Goal: Use online tool/utility: Utilize a website feature to perform a specific function

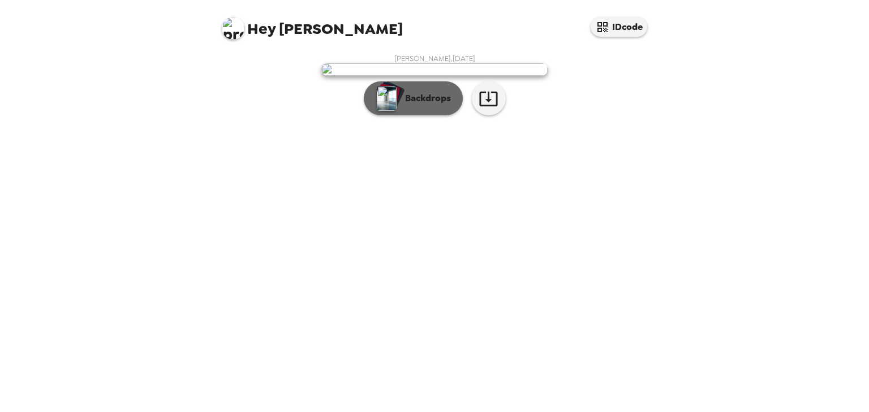
click at [444, 105] on p "Backdrops" at bounding box center [424, 99] width 51 height 14
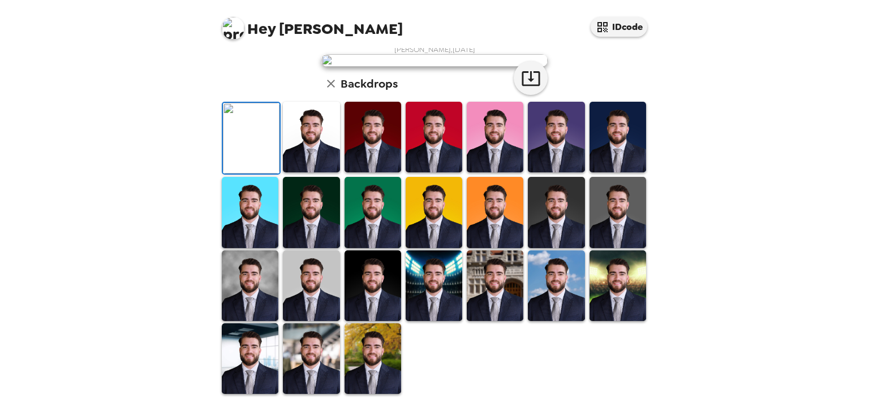
scroll to position [274, 0]
click at [456, 284] on img at bounding box center [434, 286] width 57 height 71
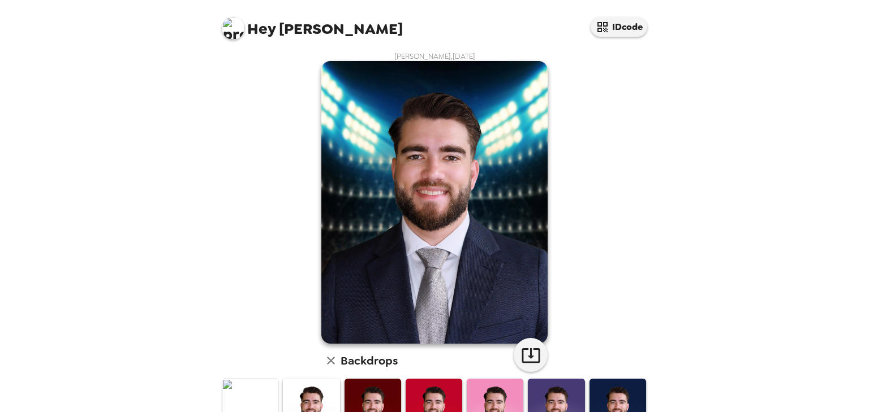
scroll to position [0, 0]
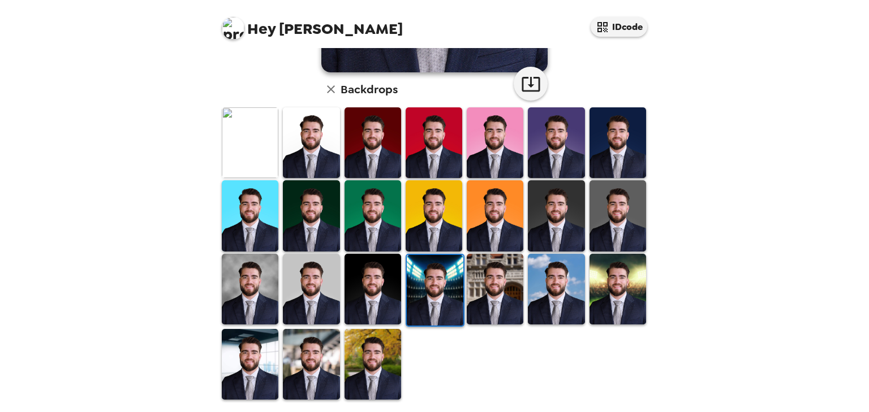
click at [488, 310] on img at bounding box center [495, 289] width 57 height 71
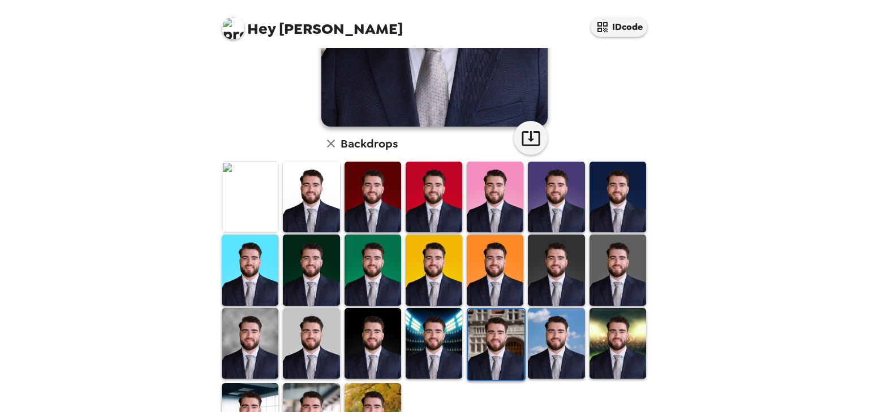
scroll to position [226, 0]
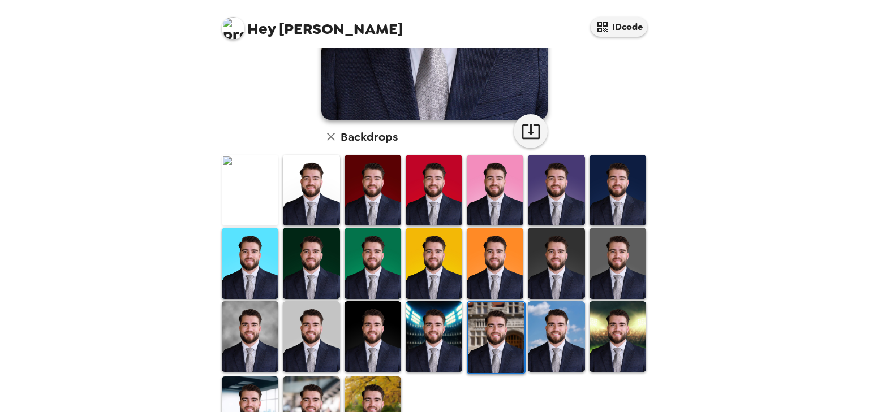
drag, startPoint x: 242, startPoint y: 208, endPoint x: 253, endPoint y: 205, distance: 11.1
click at [242, 208] on img at bounding box center [250, 190] width 57 height 71
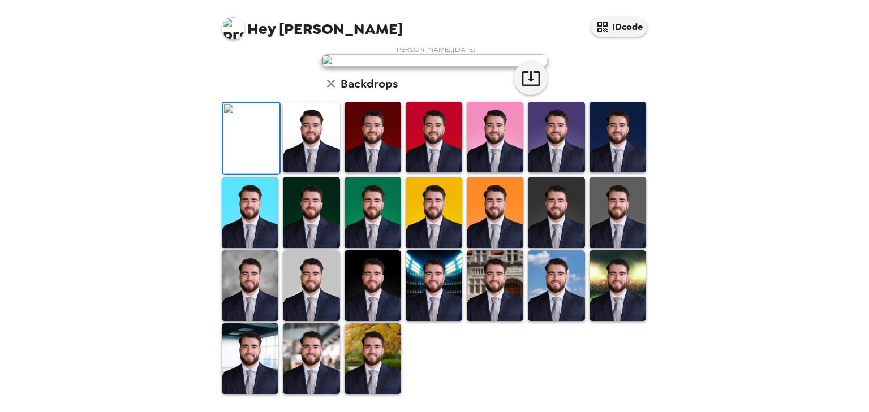
scroll to position [274, 0]
click at [233, 369] on img at bounding box center [250, 359] width 57 height 71
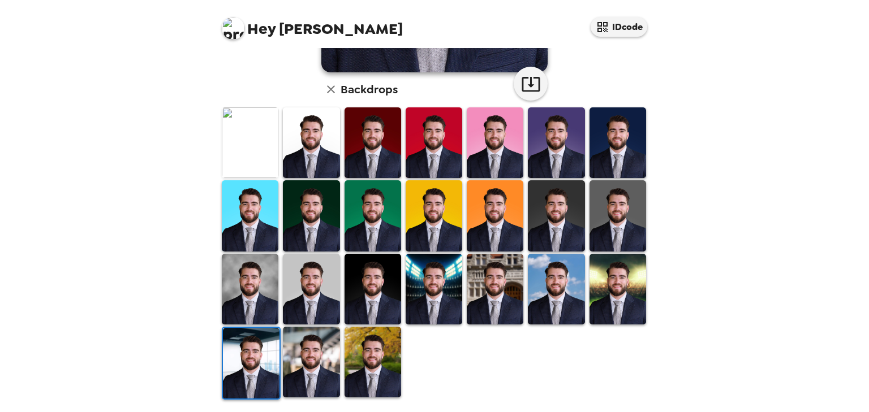
click at [297, 347] on img at bounding box center [311, 362] width 57 height 71
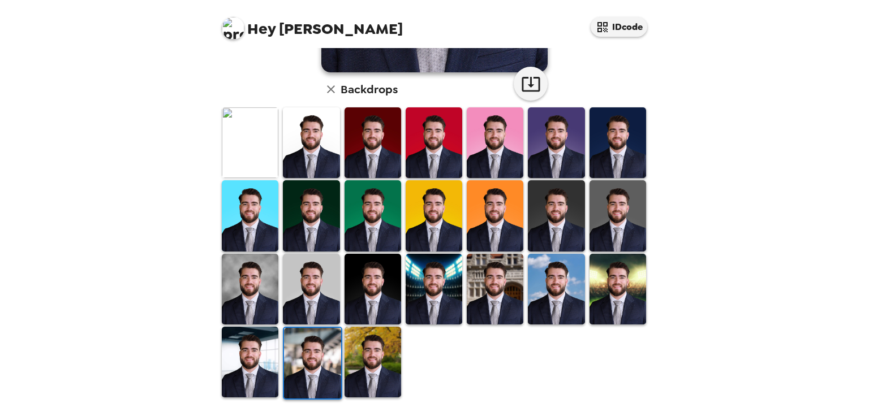
click at [371, 357] on img at bounding box center [372, 362] width 57 height 71
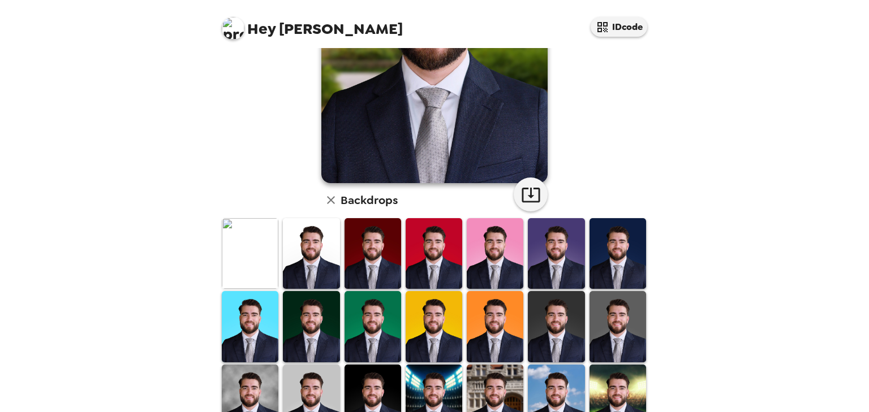
scroll to position [170, 0]
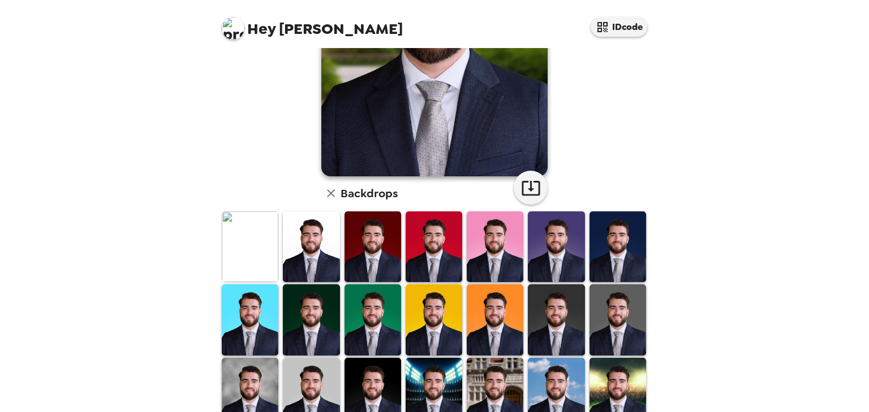
click at [264, 261] on img at bounding box center [250, 247] width 57 height 71
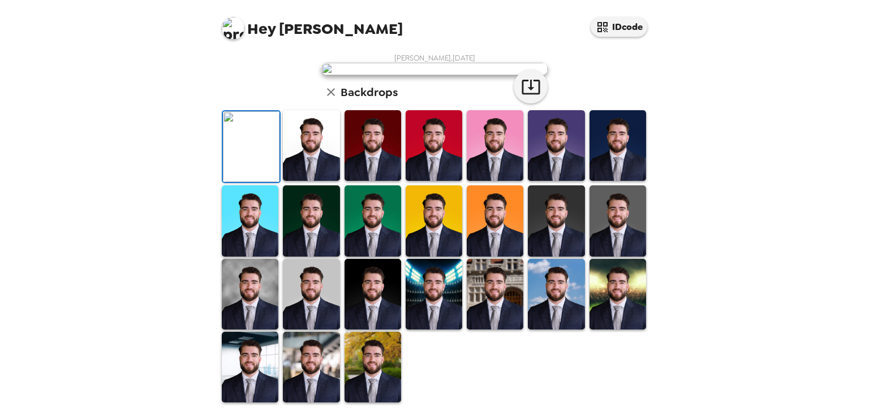
scroll to position [0, 0]
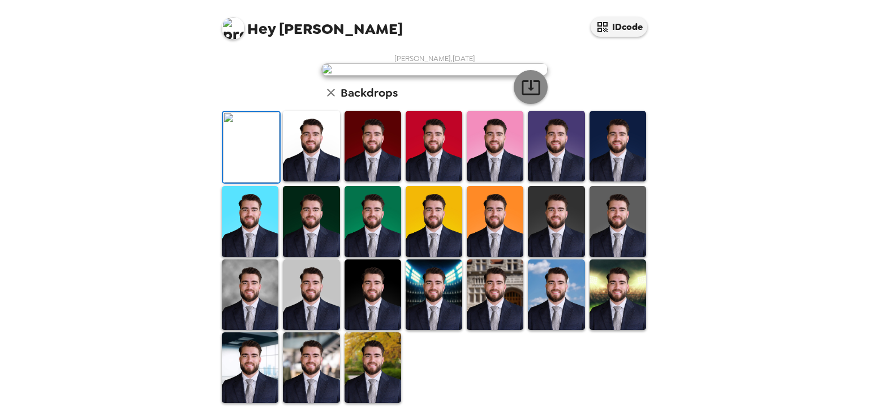
click at [528, 97] on icon "button" at bounding box center [531, 87] width 20 height 20
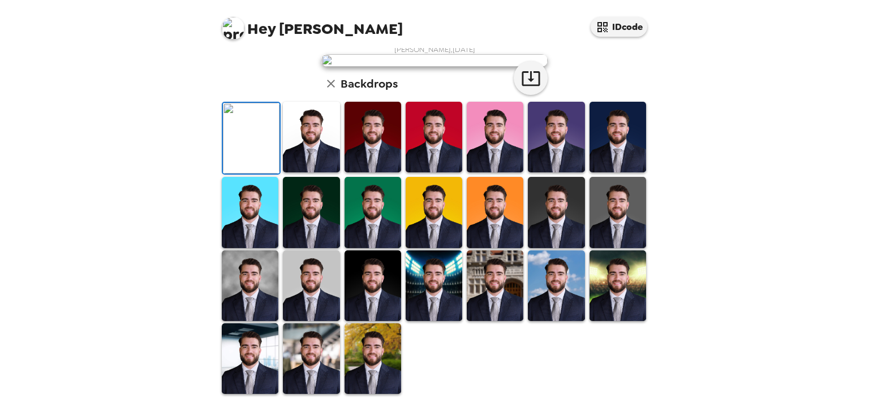
scroll to position [274, 0]
click at [251, 280] on img at bounding box center [250, 286] width 57 height 71
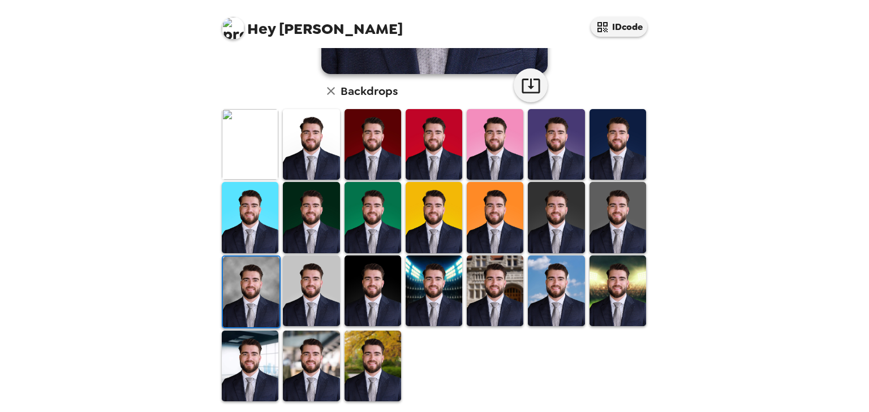
scroll to position [0, 0]
